Goal: Find specific page/section: Find specific page/section

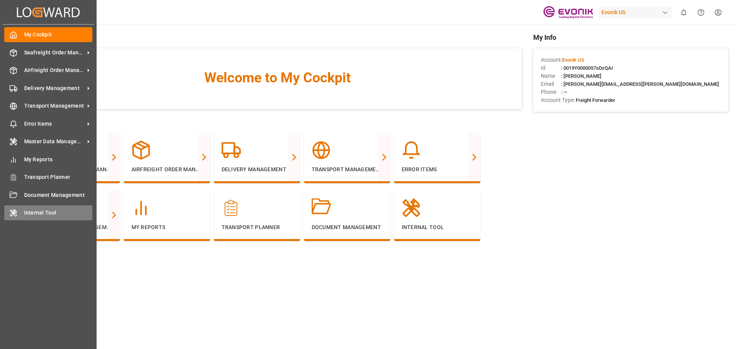
click at [10, 213] on icon at bounding box center [14, 213] width 8 height 8
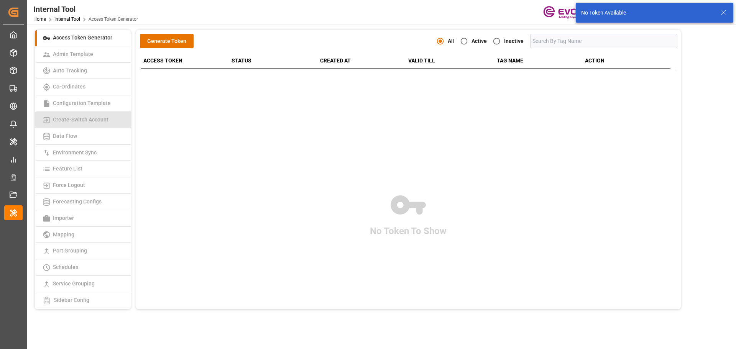
click at [84, 116] on span "Create-Switch Account" at bounding box center [81, 119] width 60 height 6
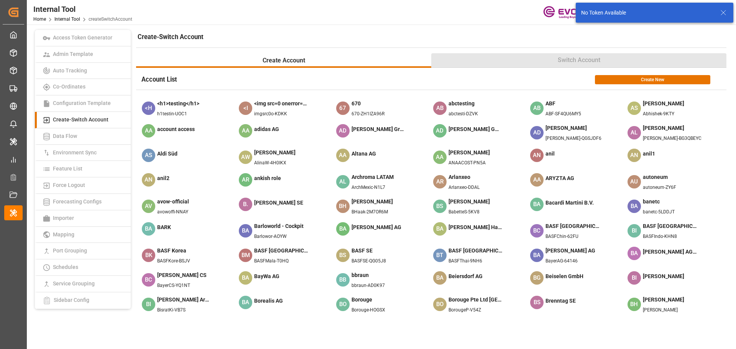
click at [561, 53] on button "Switch Account" at bounding box center [578, 60] width 295 height 15
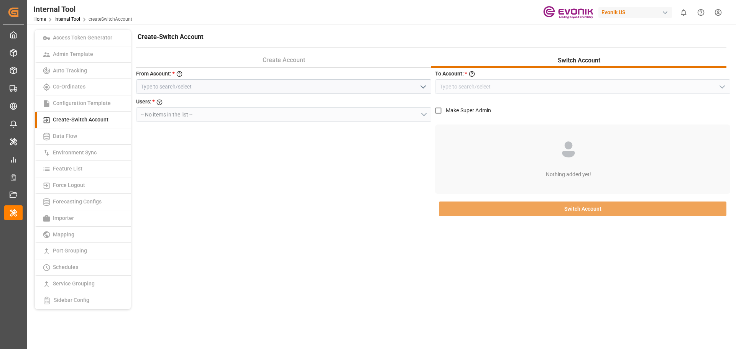
click at [421, 90] on icon "open menu" at bounding box center [422, 86] width 9 height 9
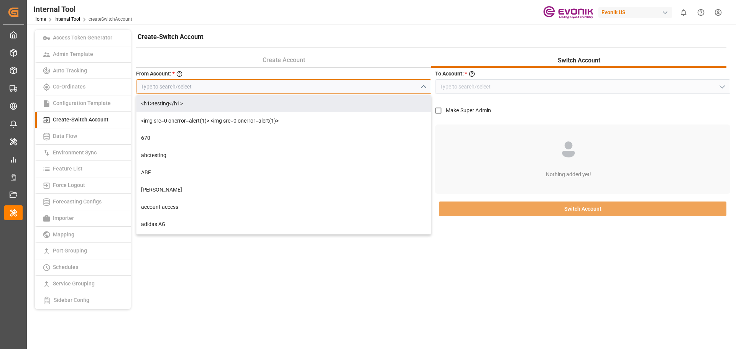
click at [214, 87] on input at bounding box center [283, 86] width 295 height 15
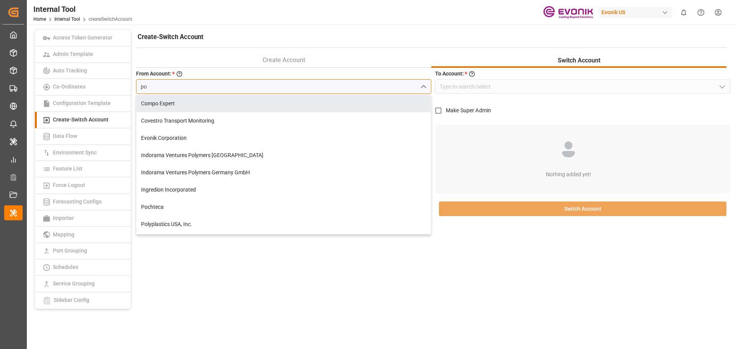
type input "p"
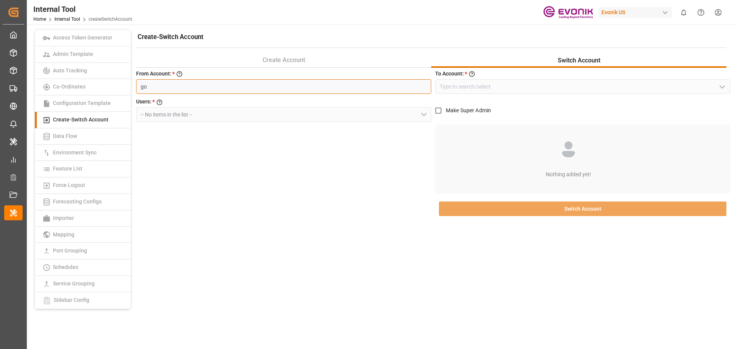
type input "g"
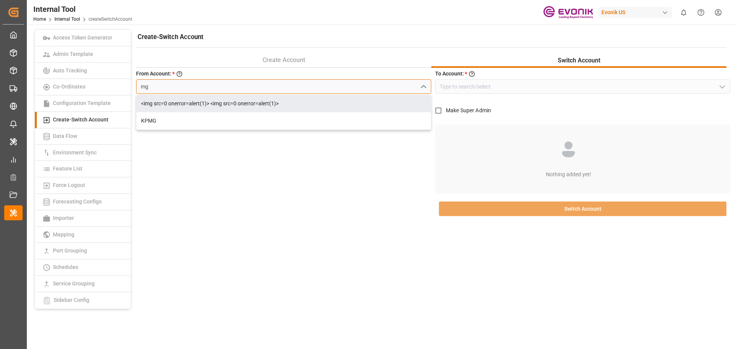
type input "m"
click at [210, 109] on div "Pochteca" at bounding box center [283, 103] width 294 height 17
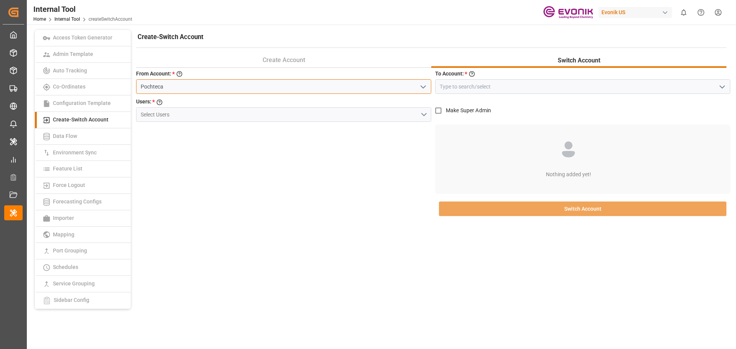
type input "Pochteca"
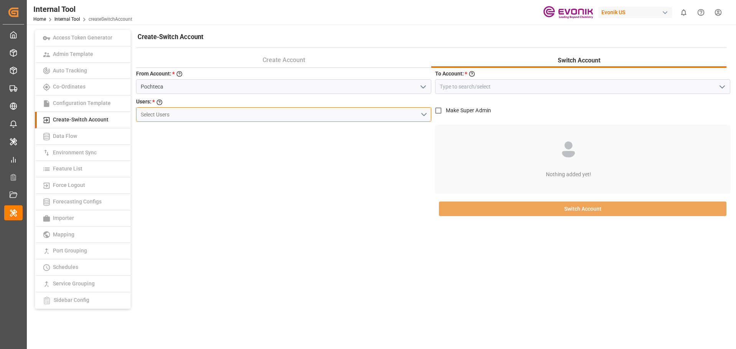
click at [425, 115] on button "Select Users" at bounding box center [283, 114] width 295 height 15
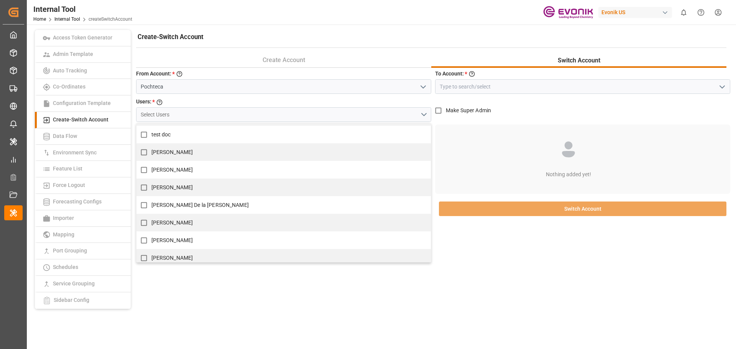
scroll to position [651, 0]
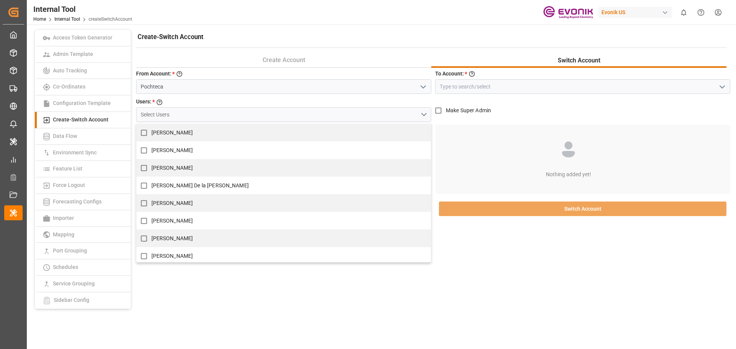
click at [367, 285] on div "Create-Switch Account Create Account Switch Account From Account: * Account One…" at bounding box center [430, 169] width 595 height 279
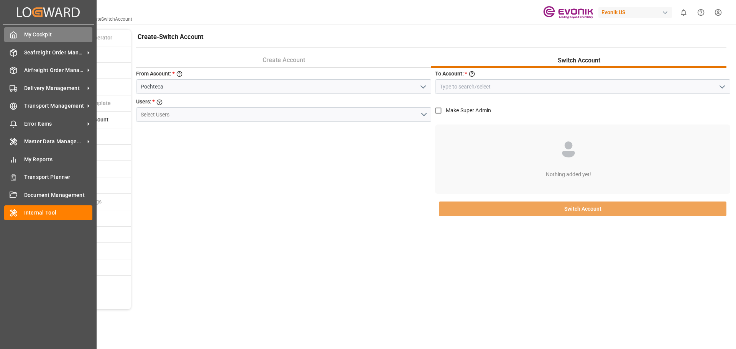
click at [13, 29] on div "My Cockpit My Cockpit" at bounding box center [48, 34] width 88 height 15
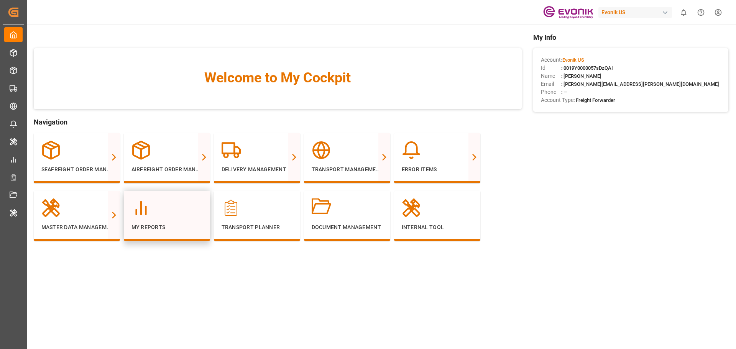
click at [161, 216] on div at bounding box center [166, 207] width 71 height 19
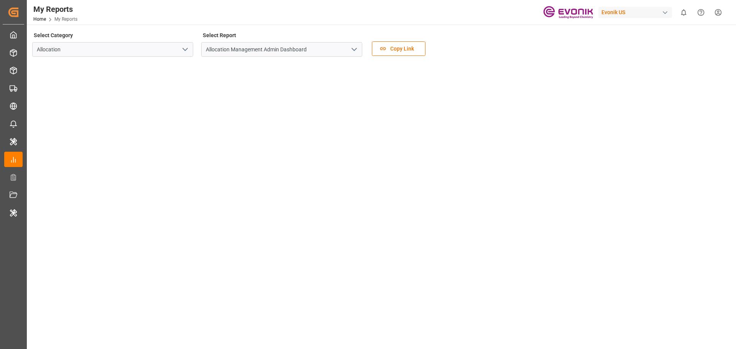
click at [184, 52] on icon "open menu" at bounding box center [184, 49] width 9 height 9
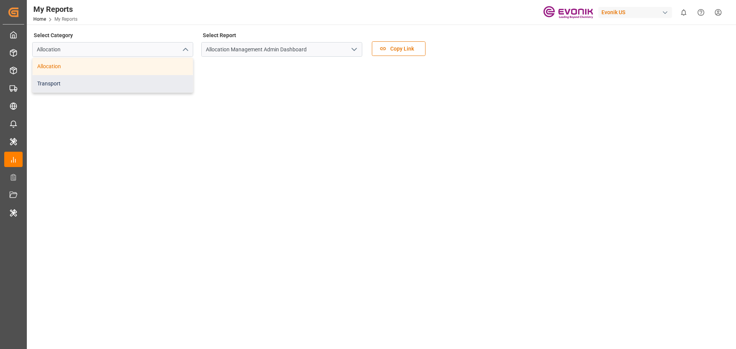
click at [146, 78] on div "Transport" at bounding box center [113, 83] width 160 height 17
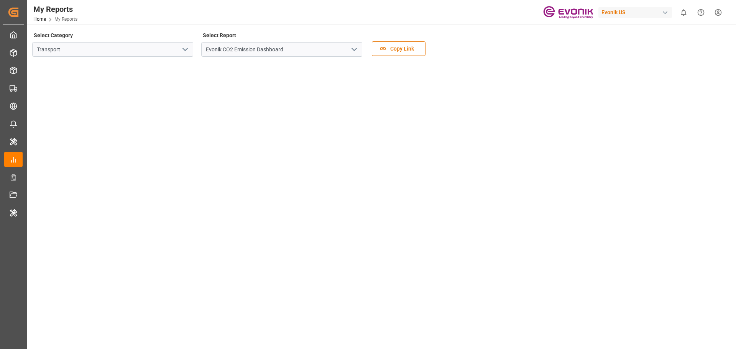
click at [355, 50] on polyline "open menu" at bounding box center [354, 49] width 5 height 2
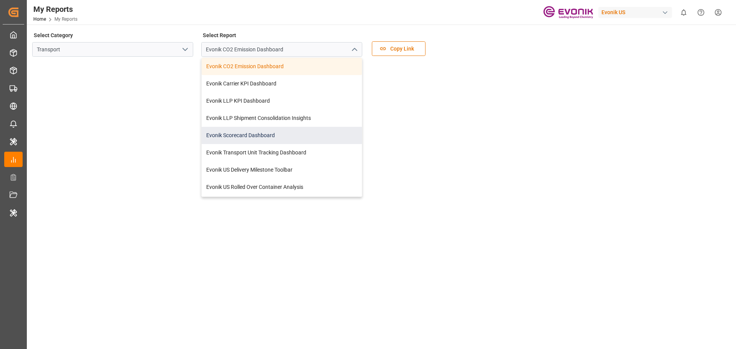
scroll to position [16, 0]
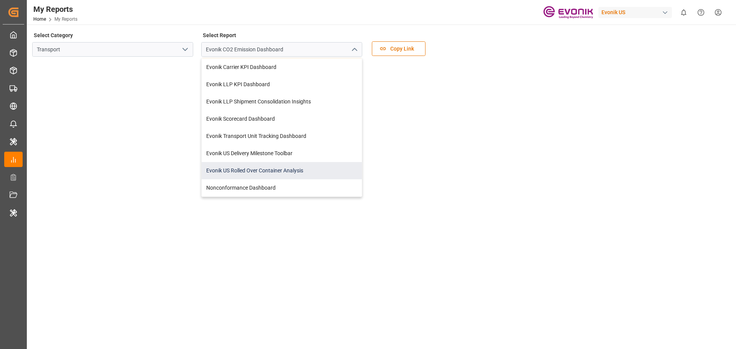
click at [286, 169] on div "Evonik US Rolled Over Container Analysis" at bounding box center [282, 170] width 160 height 17
